Goal: Task Accomplishment & Management: Manage account settings

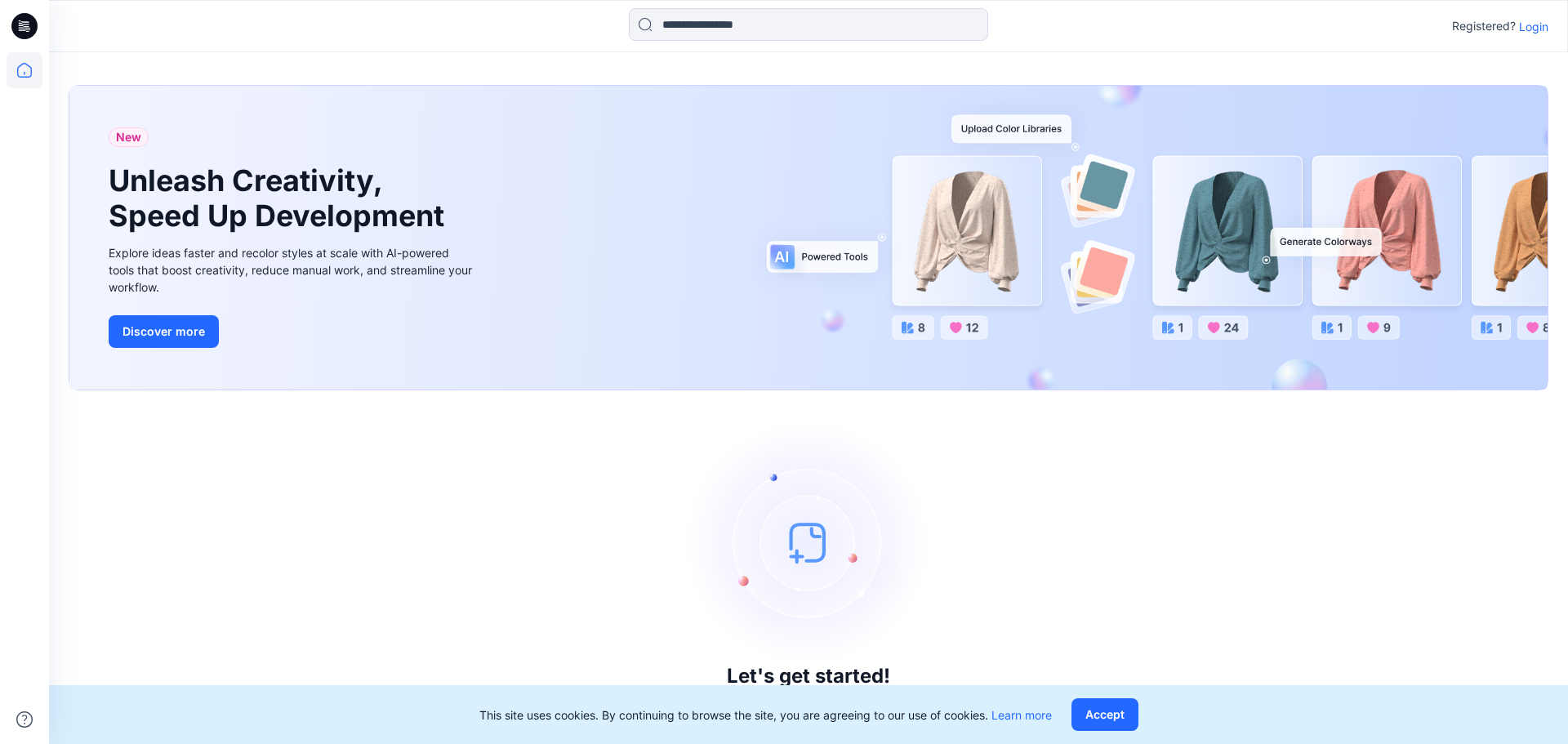
click at [1540, 24] on p "Login" at bounding box center [1534, 26] width 29 height 18
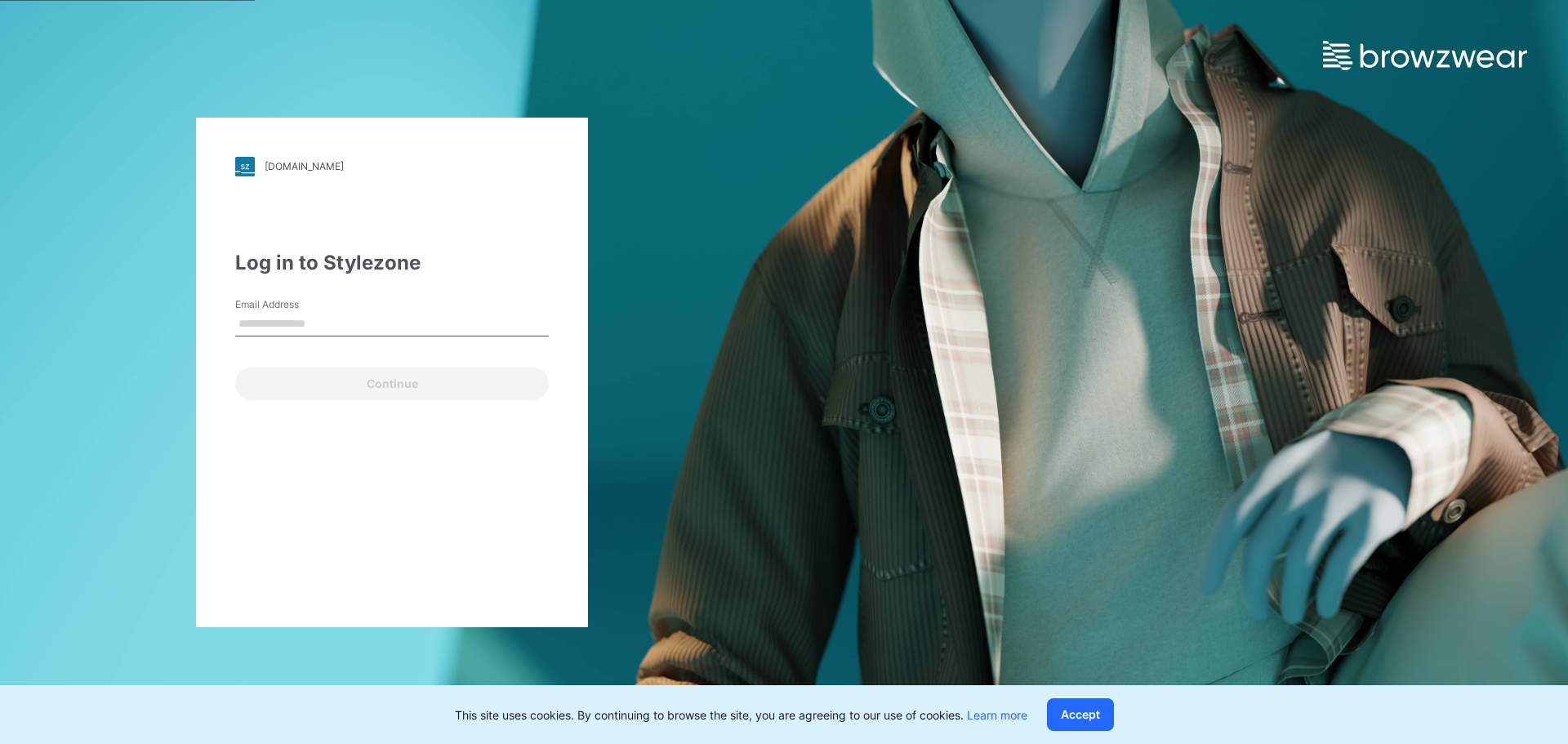
click at [359, 317] on input "Email Address" at bounding box center [392, 324] width 314 height 24
type input "**********"
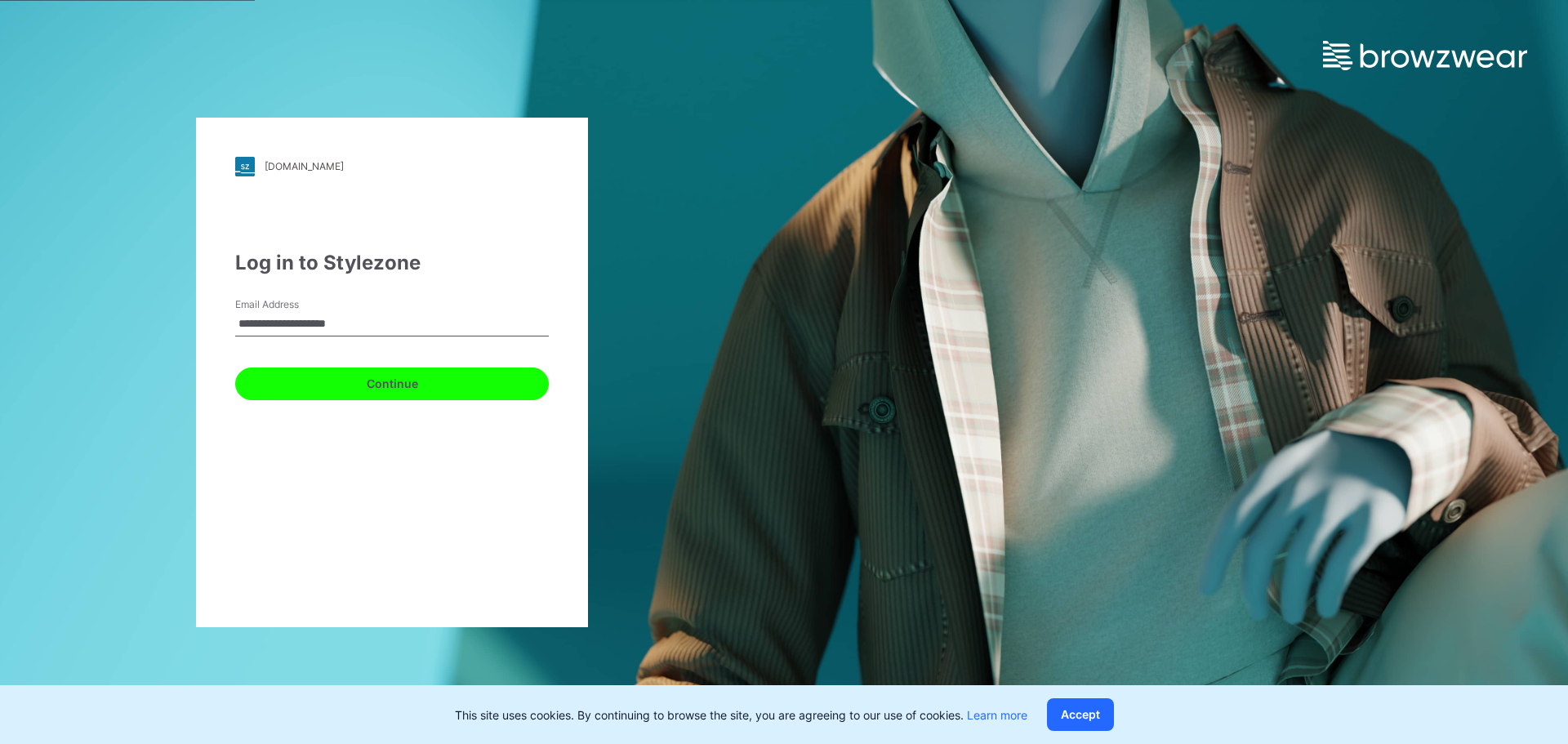
click at [313, 377] on button "Continue" at bounding box center [392, 383] width 314 height 33
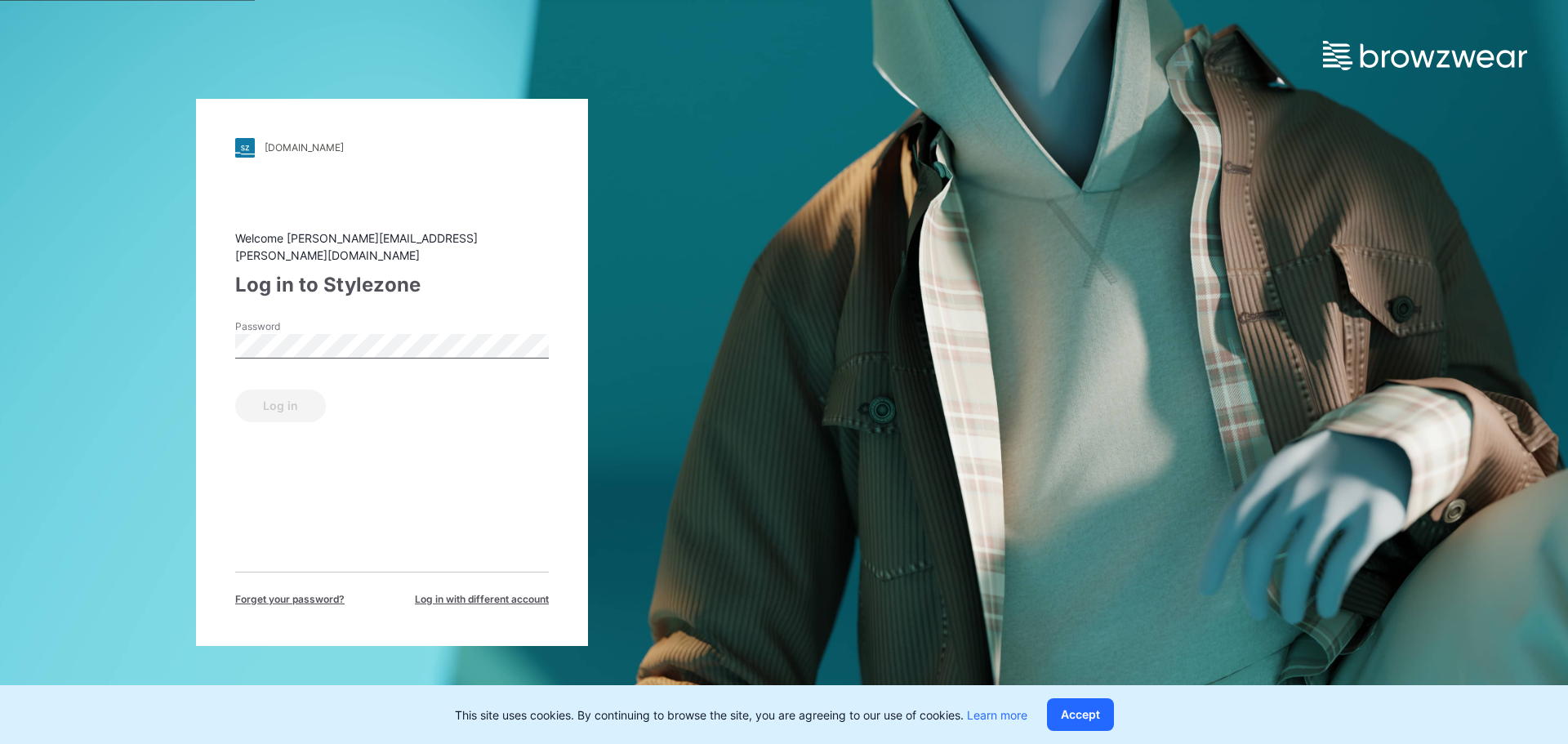
click at [302, 593] on span "Forget your password?" at bounding box center [290, 600] width 110 height 15
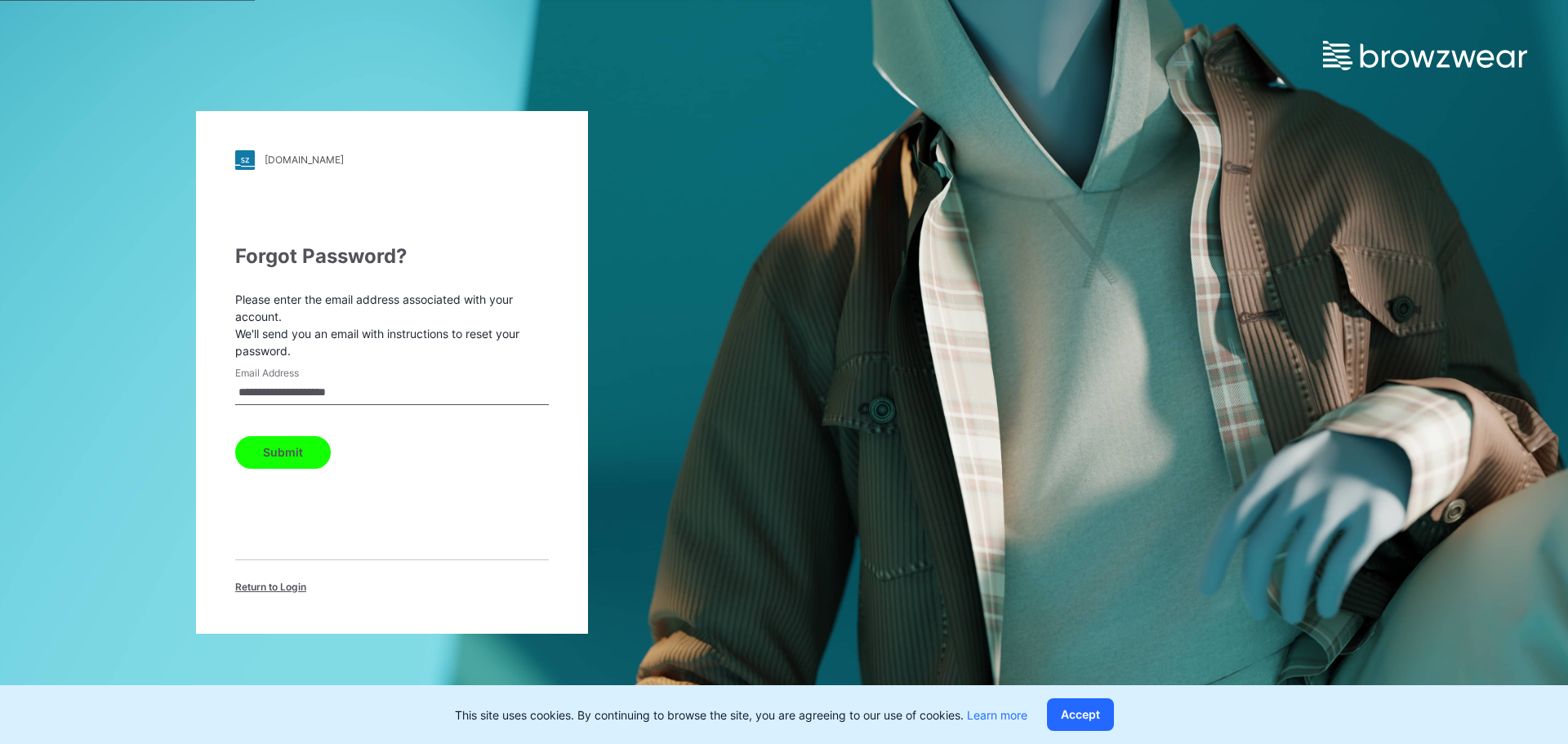
click at [293, 447] on button "Submit" at bounding box center [283, 452] width 95 height 33
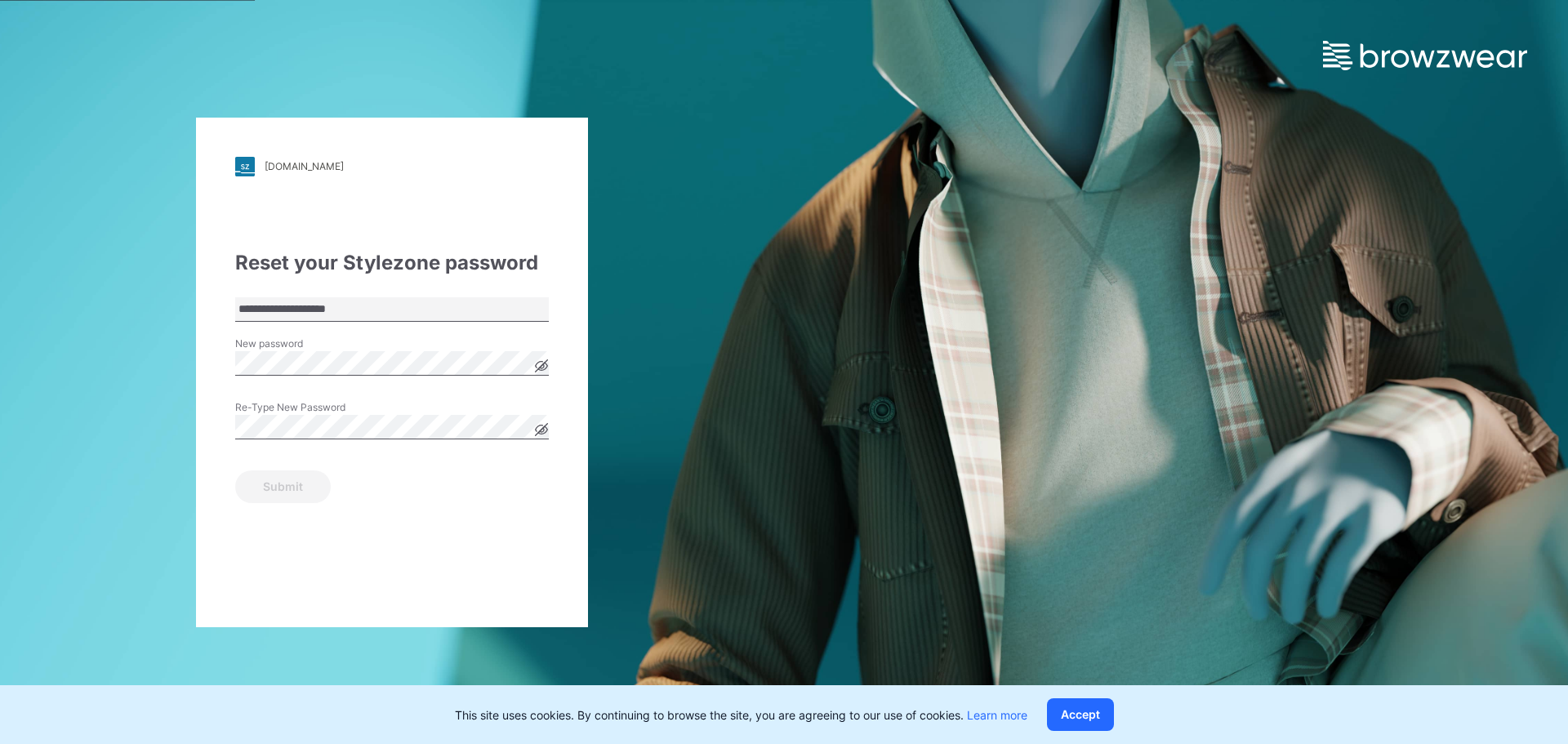
click at [391, 338] on div "New password" at bounding box center [392, 361] width 314 height 49
click at [540, 365] on icon at bounding box center [541, 367] width 13 height 13
click at [181, 362] on div "**********" at bounding box center [392, 372] width 784 height 744
click at [290, 489] on button "Submit" at bounding box center [283, 486] width 95 height 33
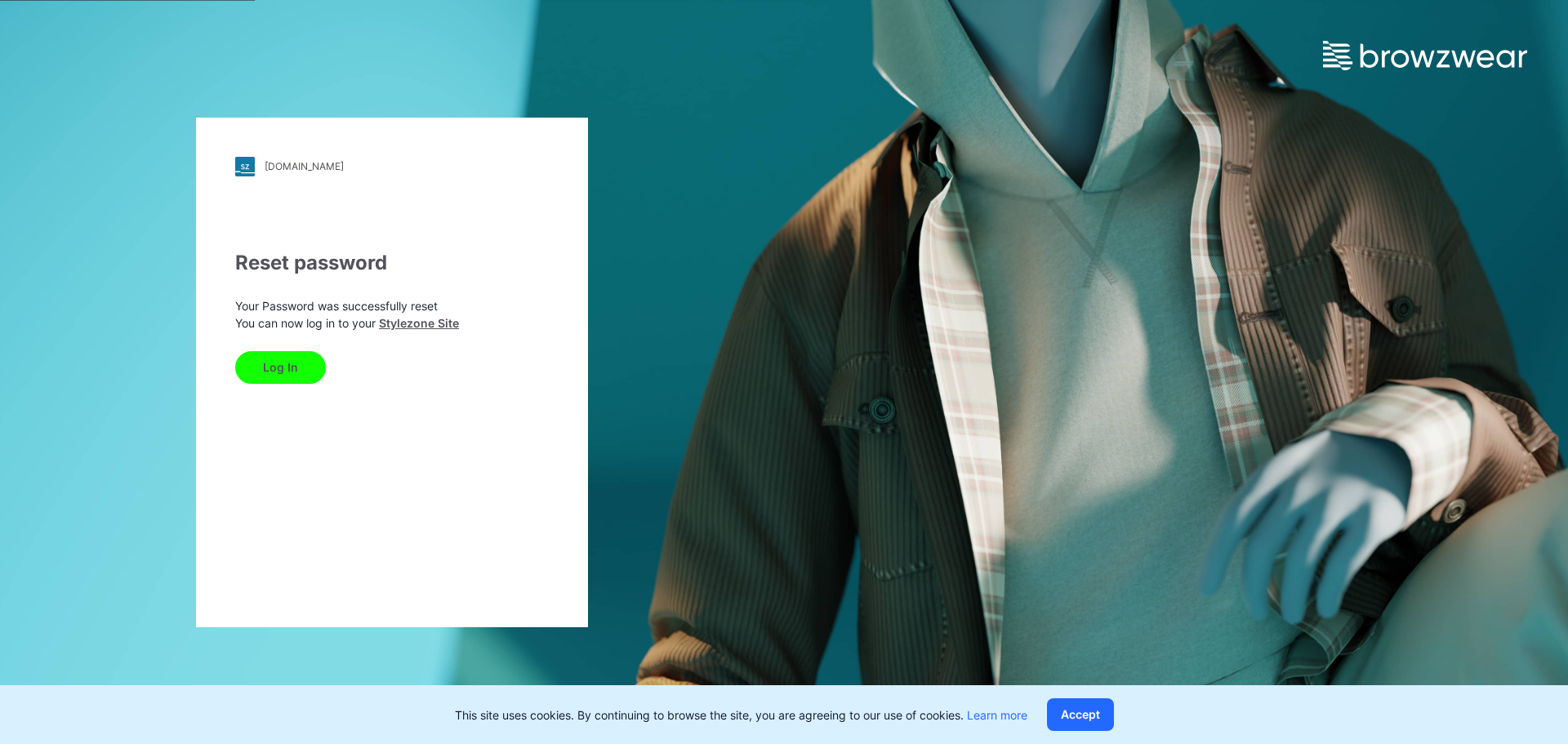
click at [268, 367] on button "Log In" at bounding box center [280, 367] width 90 height 33
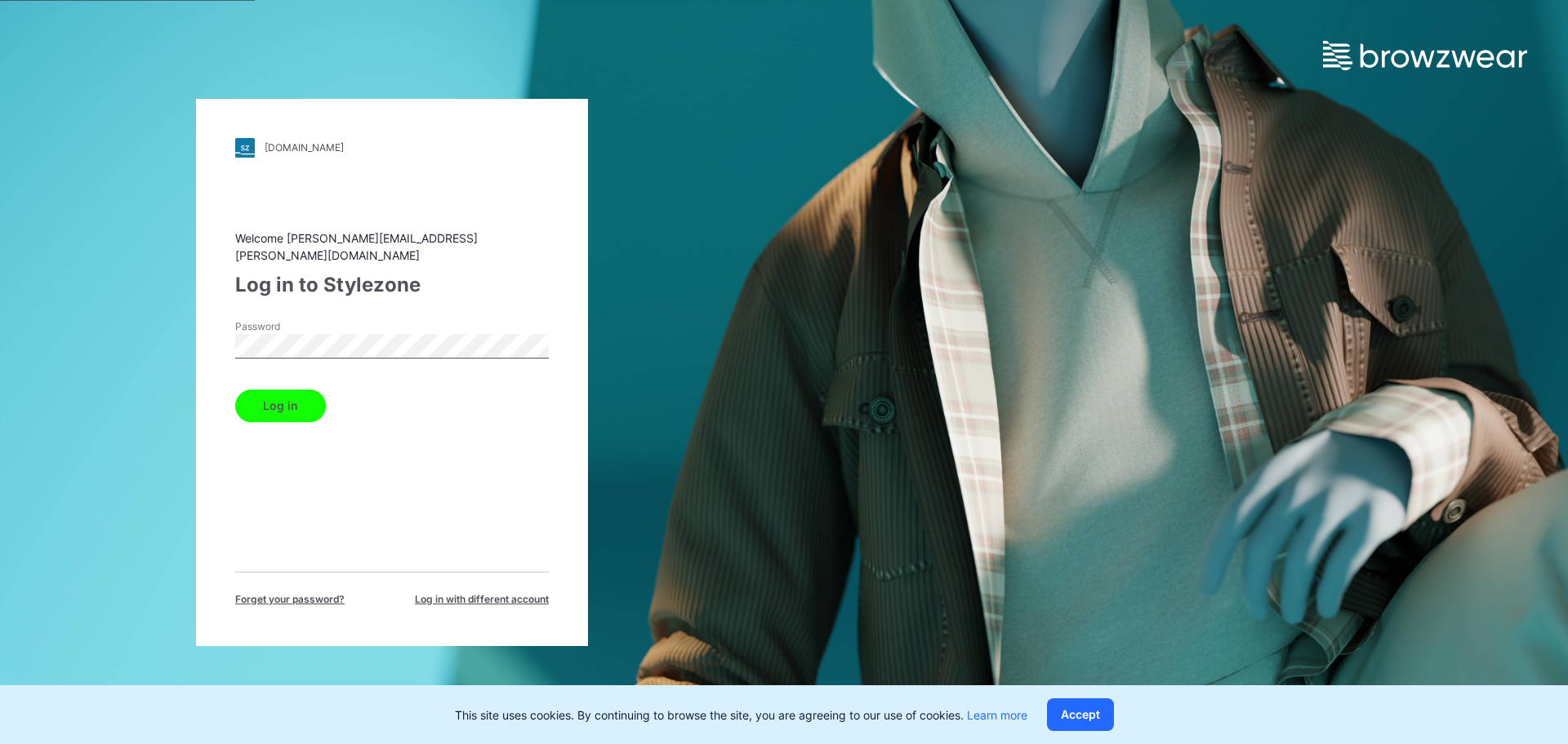
click at [299, 404] on button "Log in" at bounding box center [280, 406] width 90 height 33
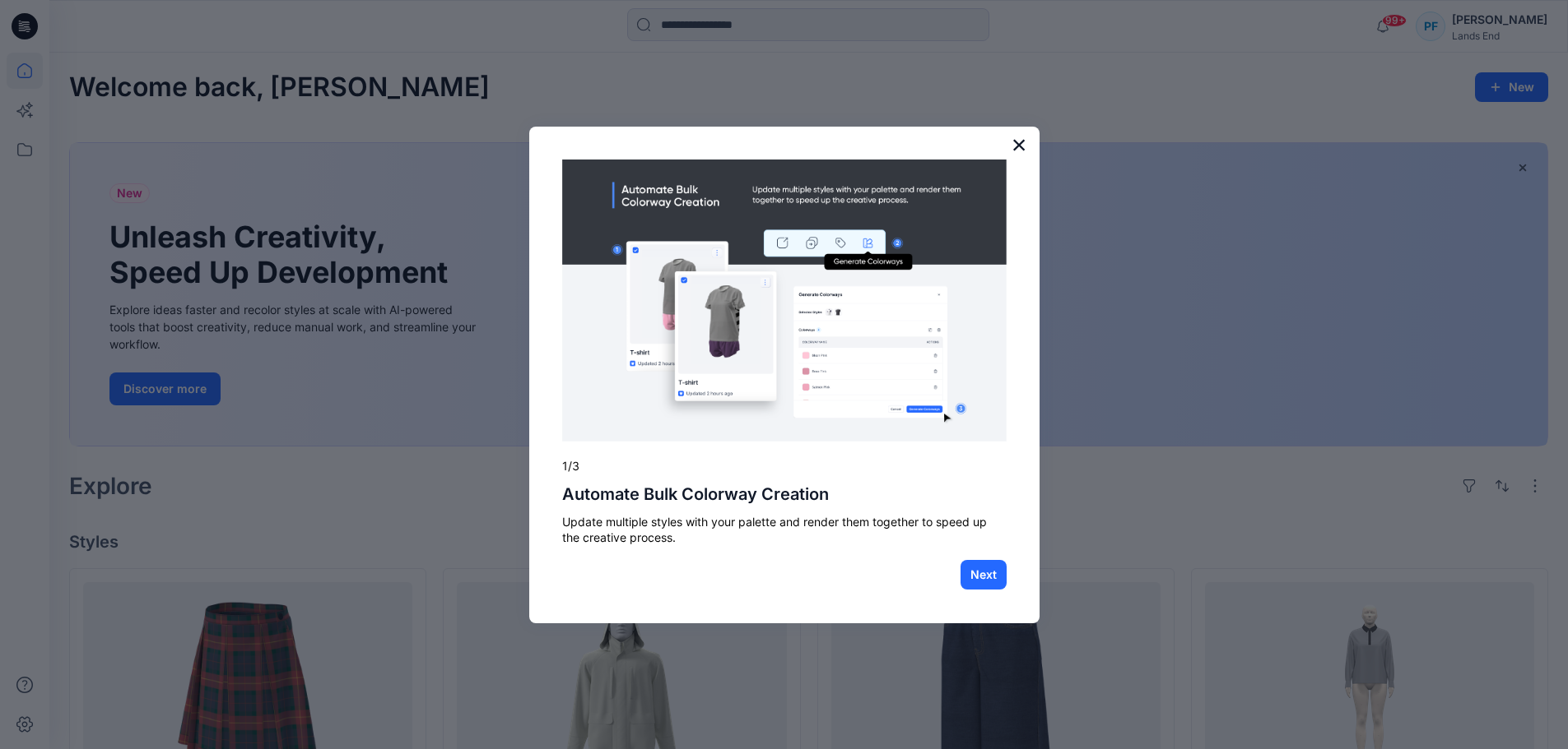
click at [1023, 139] on button "×" at bounding box center [1019, 144] width 16 height 26
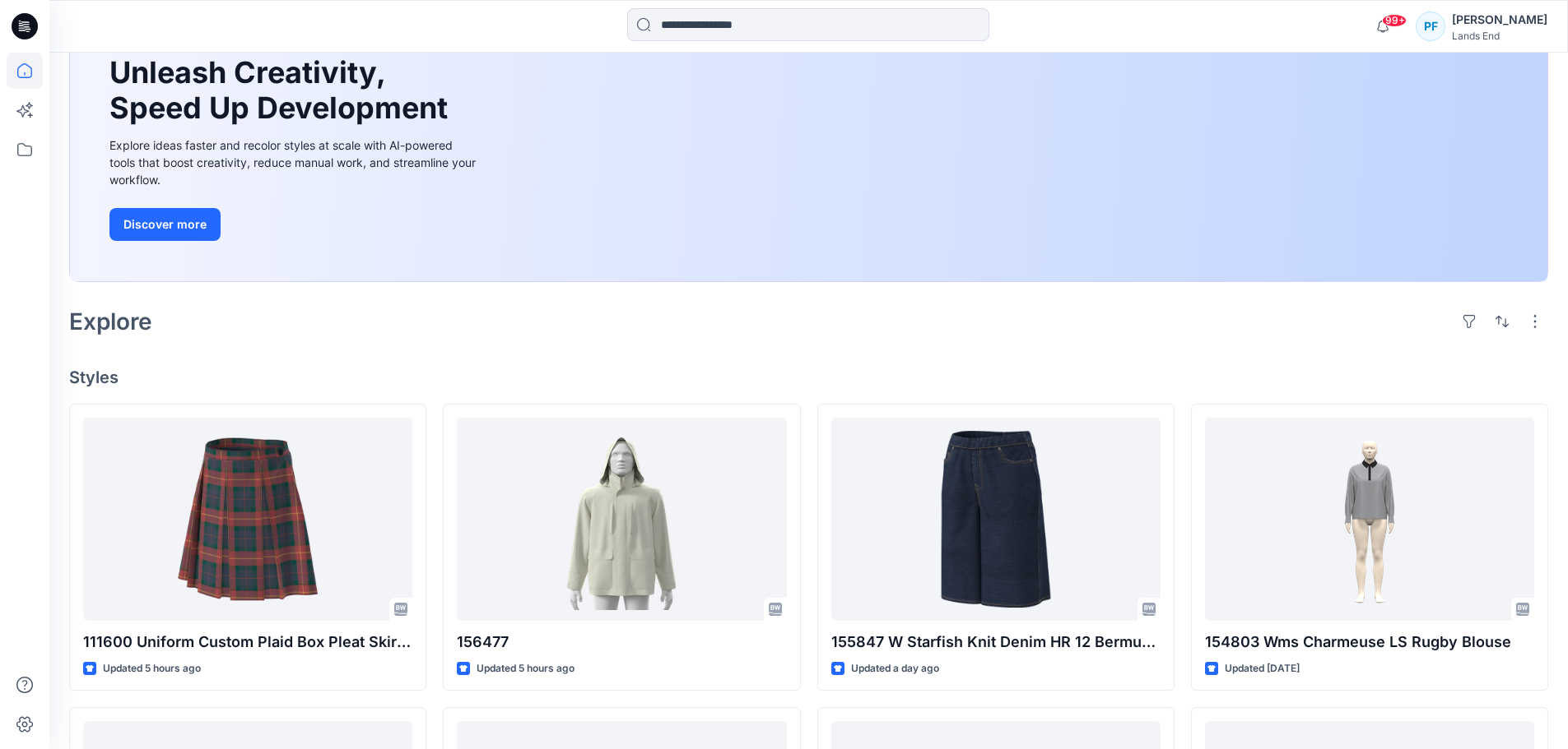
scroll to position [247, 0]
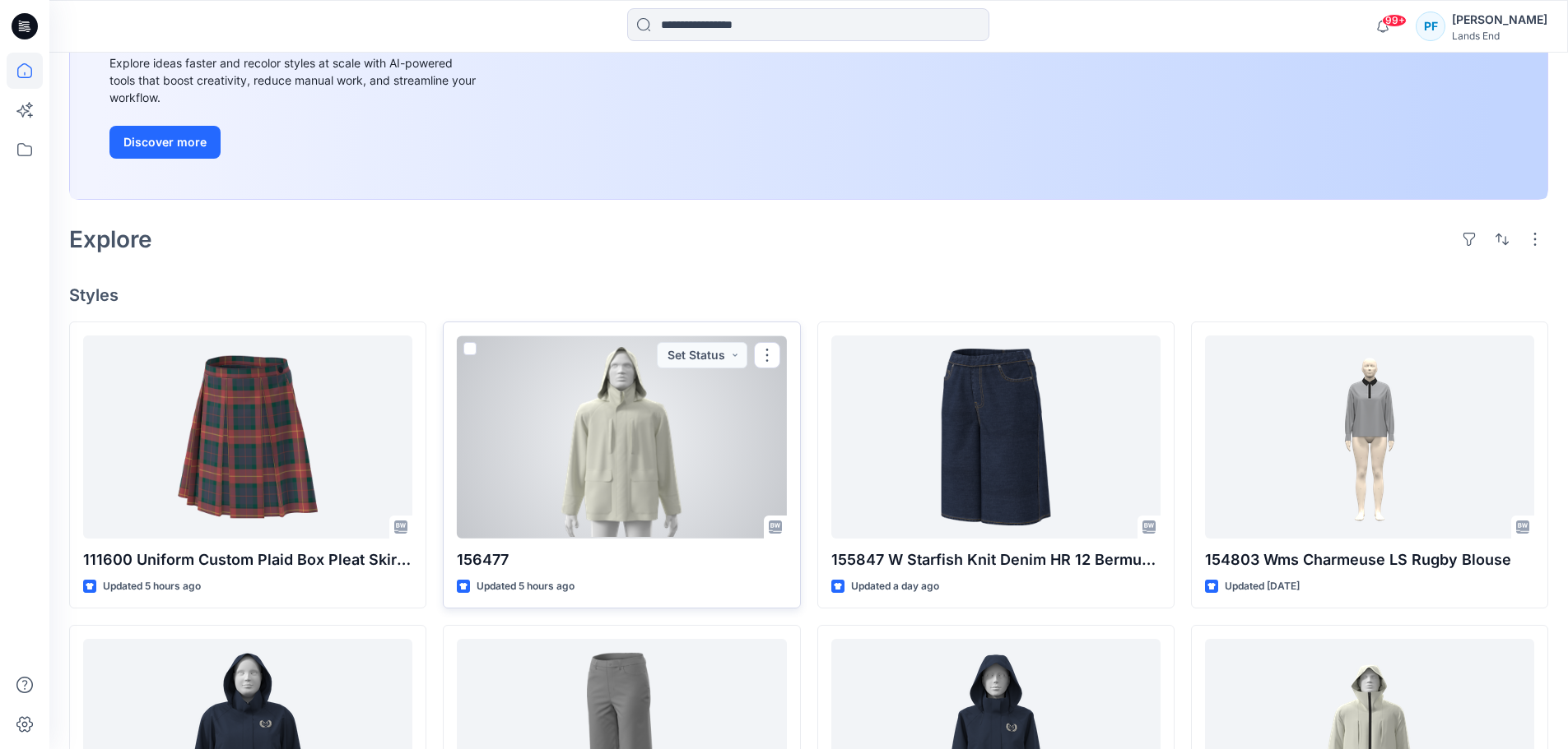
click at [612, 426] on div at bounding box center [621, 436] width 330 height 203
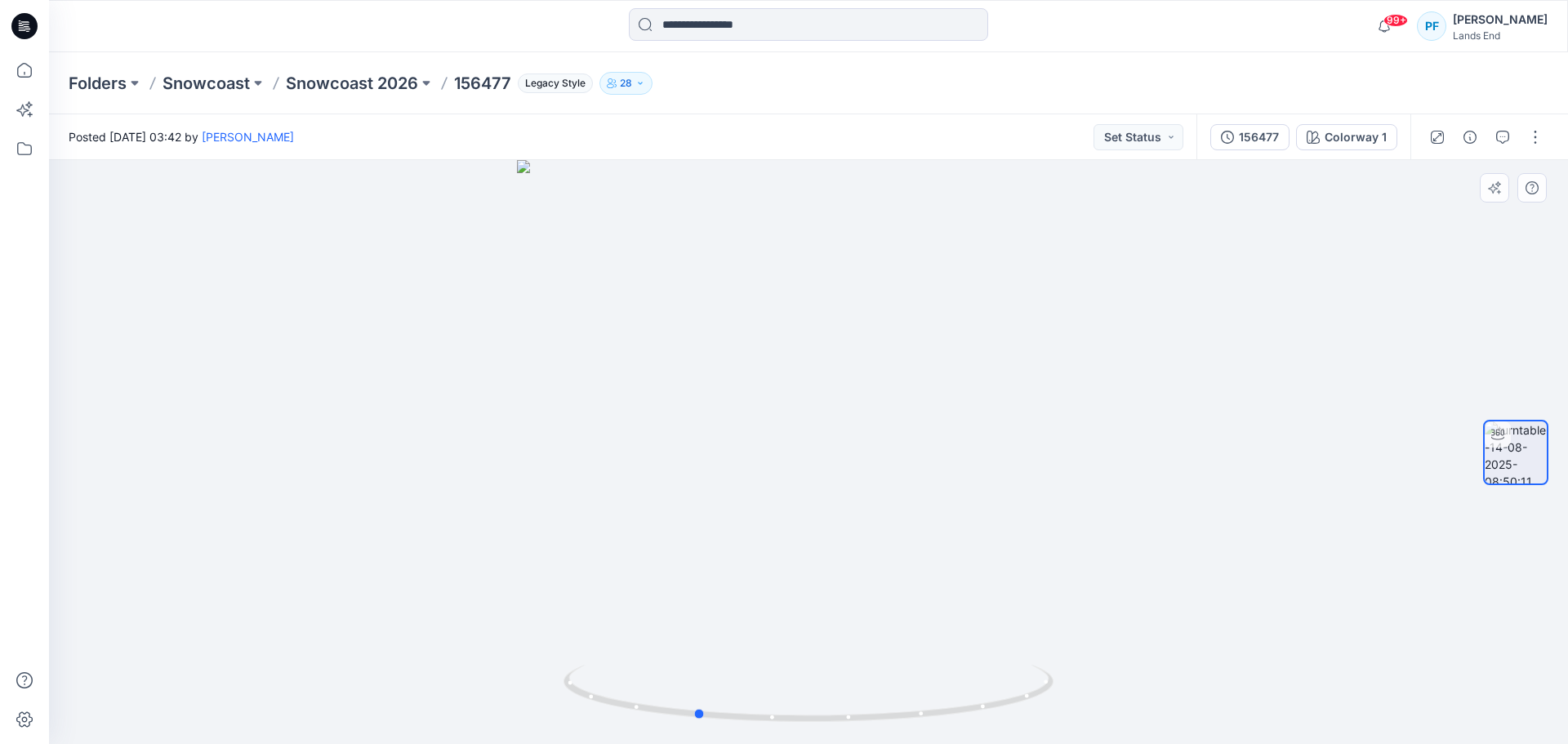
drag, startPoint x: 878, startPoint y: 512, endPoint x: 773, endPoint y: 513, distance: 105.0
click at [773, 513] on div at bounding box center [809, 452] width 1519 height 584
drag, startPoint x: 825, startPoint y: 534, endPoint x: 1056, endPoint y: 500, distance: 233.5
click at [1056, 500] on div at bounding box center [809, 452] width 1519 height 584
drag, startPoint x: 960, startPoint y: 500, endPoint x: 948, endPoint y: 506, distance: 13.4
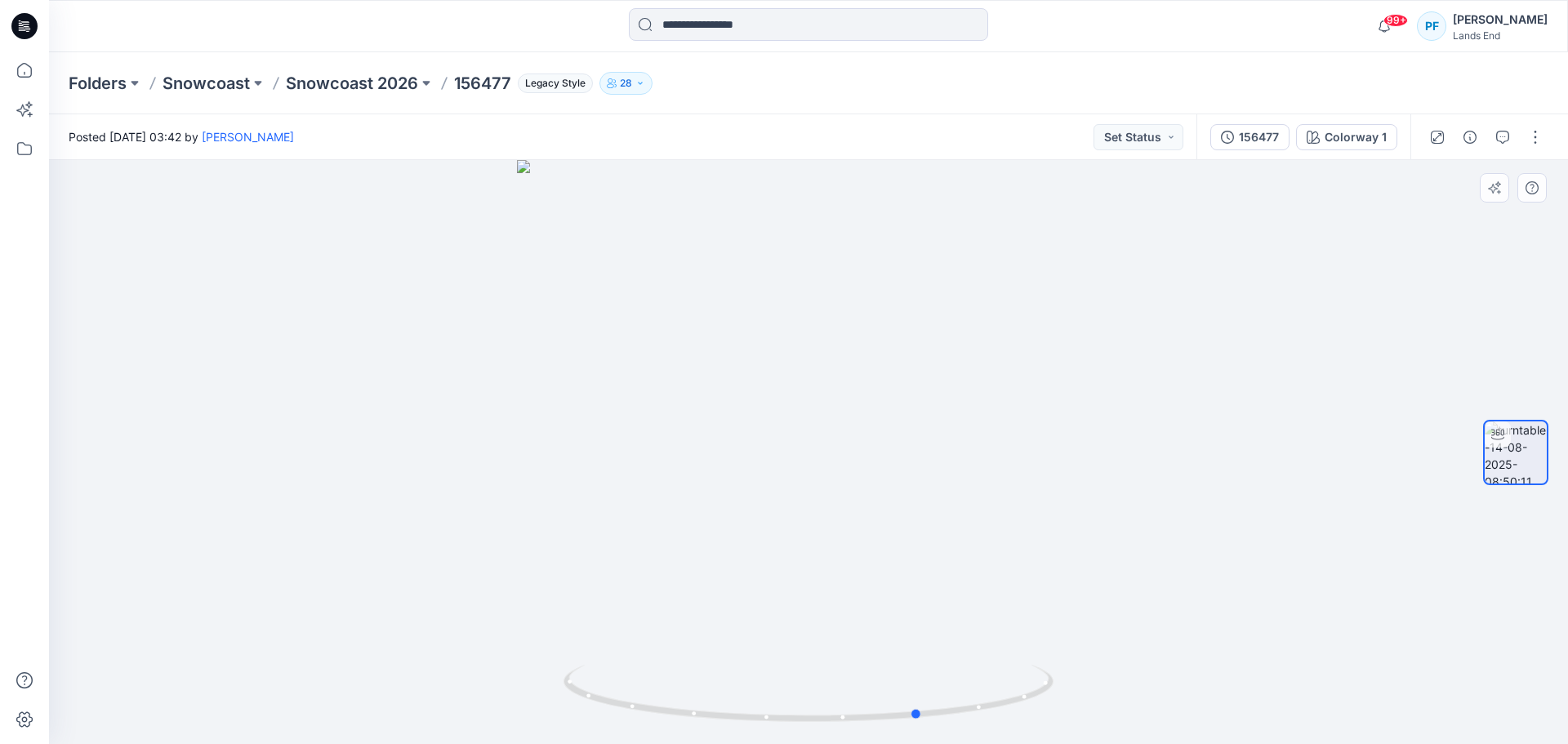
click at [948, 506] on div at bounding box center [809, 452] width 1519 height 584
click at [1424, 397] on div at bounding box center [809, 452] width 1519 height 584
drag, startPoint x: 1253, startPoint y: 464, endPoint x: 1293, endPoint y: 462, distance: 40.0
click at [1293, 462] on div at bounding box center [809, 452] width 1519 height 584
click at [1371, 285] on div at bounding box center [809, 452] width 1519 height 584
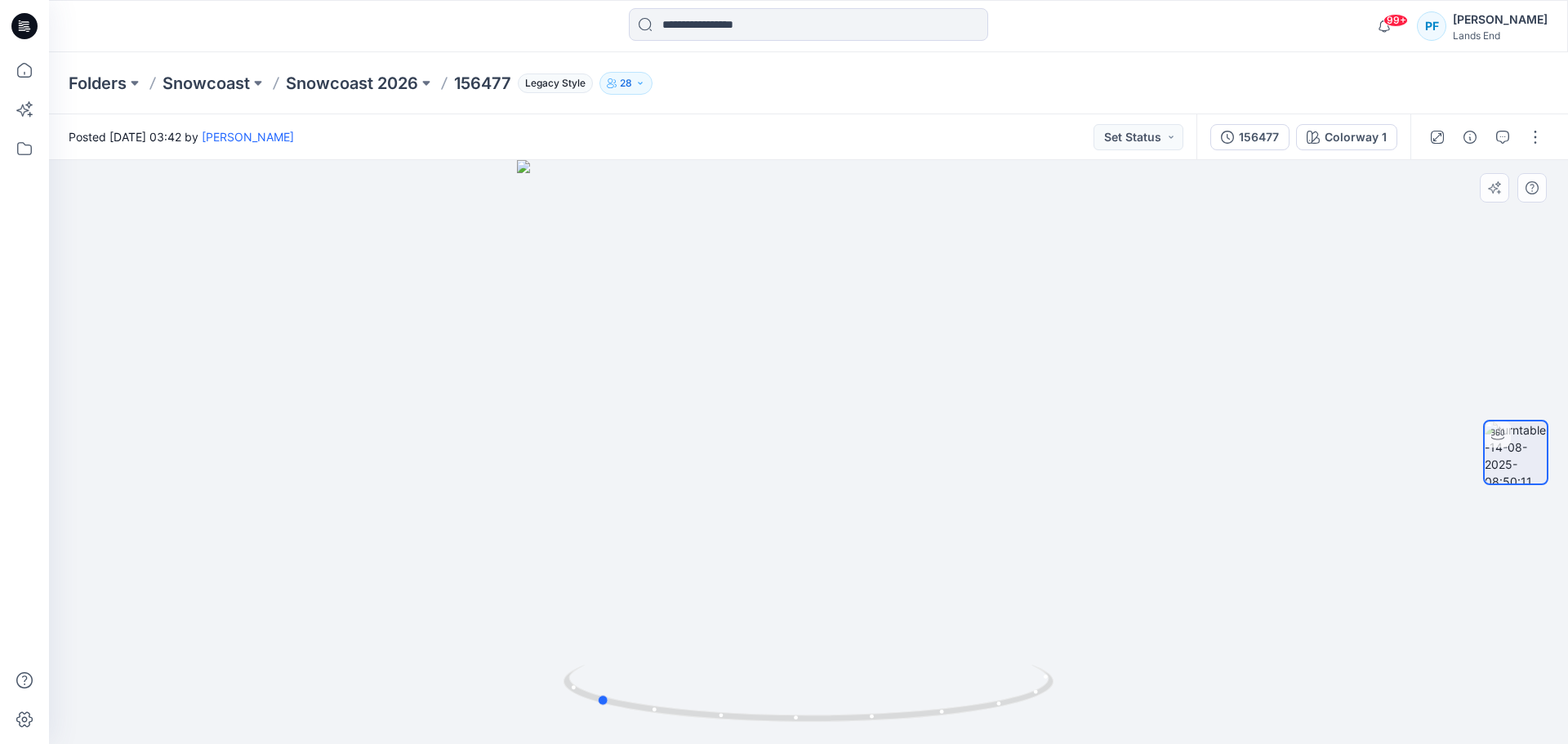
drag, startPoint x: 874, startPoint y: 496, endPoint x: 998, endPoint y: 497, distance: 124.0
click at [998, 497] on div at bounding box center [809, 452] width 1519 height 584
